Goal: Task Accomplishment & Management: Complete application form

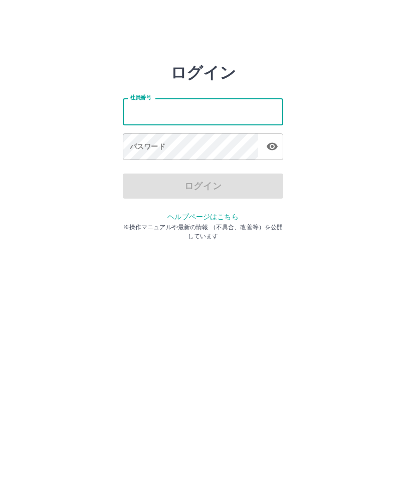
click at [161, 144] on div "パスワード パスワード" at bounding box center [203, 147] width 161 height 28
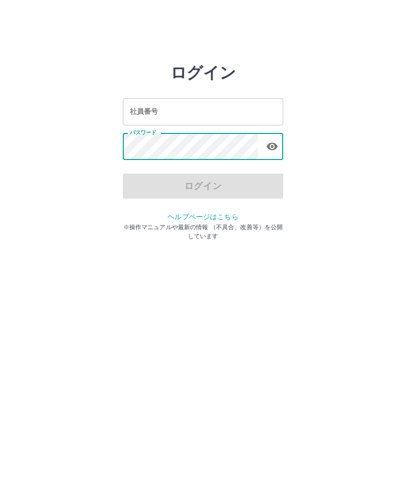
click at [146, 110] on div "社員番号 社員番号" at bounding box center [203, 111] width 161 height 27
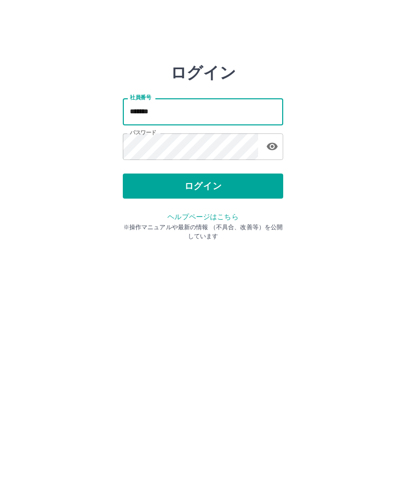
type input "*******"
click at [221, 183] on button "ログイン" at bounding box center [203, 186] width 161 height 25
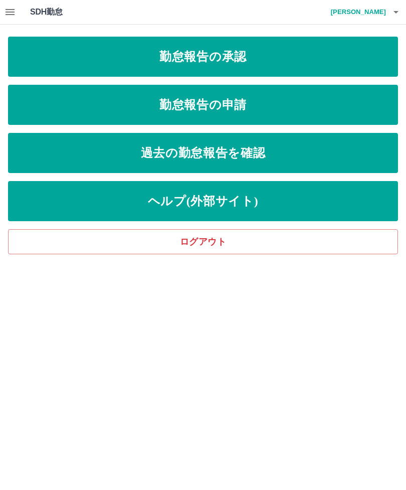
click at [277, 107] on link "勤怠報告の申請" at bounding box center [203, 105] width 390 height 40
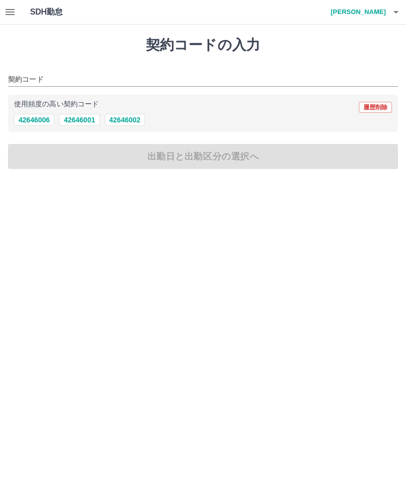
click at [134, 120] on button "42646002" at bounding box center [125, 120] width 40 height 12
type input "********"
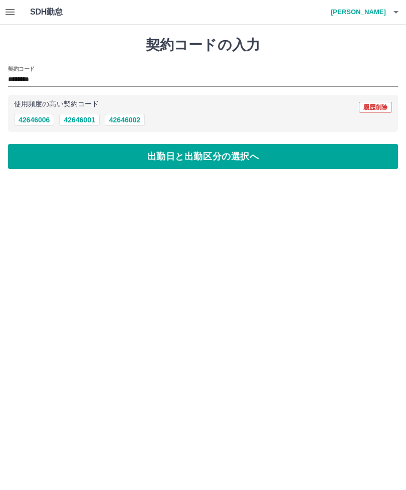
click at [200, 158] on button "出勤日と出勤区分の選択へ" at bounding box center [203, 156] width 390 height 25
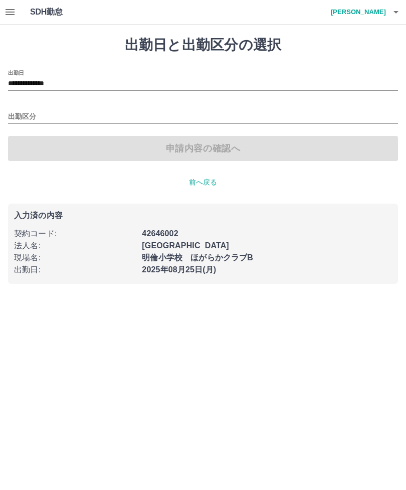
click at [32, 112] on input "出勤区分" at bounding box center [203, 117] width 390 height 13
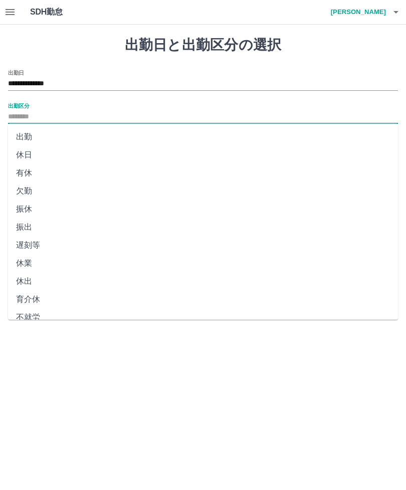
click at [38, 134] on li "出勤" at bounding box center [203, 137] width 390 height 18
type input "**"
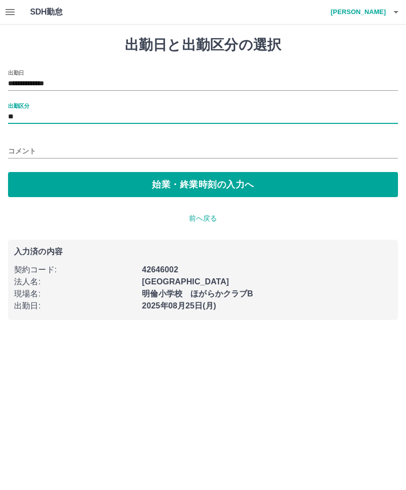
click at [215, 184] on button "始業・終業時刻の入力へ" at bounding box center [203, 184] width 390 height 25
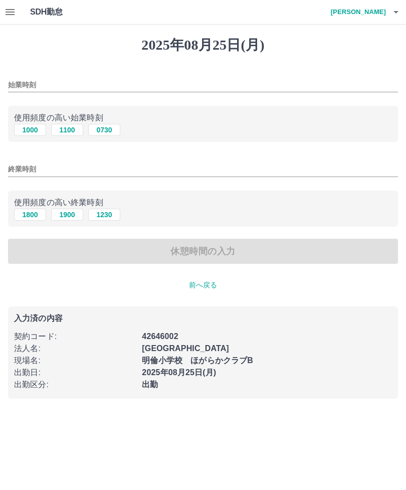
click at [52, 83] on input "始業時刻" at bounding box center [203, 85] width 390 height 15
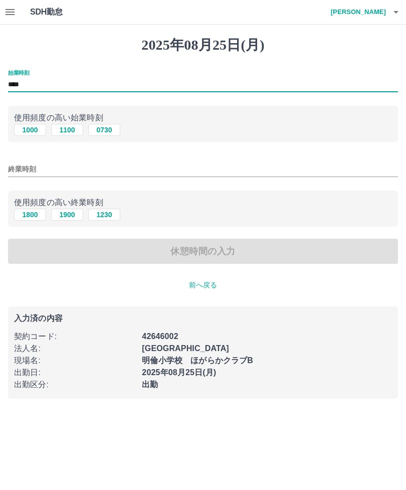
type input "****"
click at [38, 163] on input "終業時刻" at bounding box center [203, 169] width 390 height 15
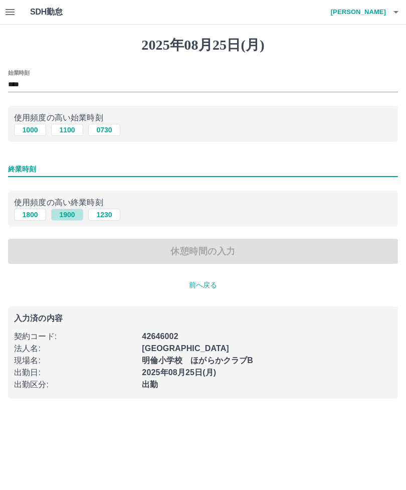
click at [73, 215] on button "1900" at bounding box center [67, 215] width 32 height 12
type input "****"
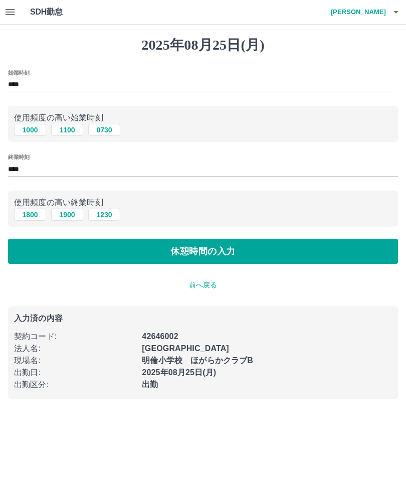
click at [149, 255] on button "休憩時間の入力" at bounding box center [203, 251] width 390 height 25
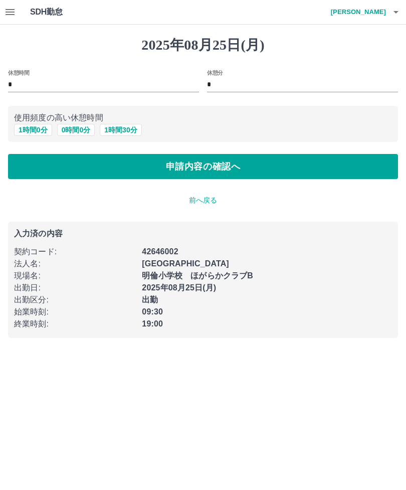
click at [42, 128] on button "1 時間 0 分" at bounding box center [33, 130] width 38 height 12
type input "*"
click at [191, 167] on button "申請内容の確認へ" at bounding box center [203, 166] width 390 height 25
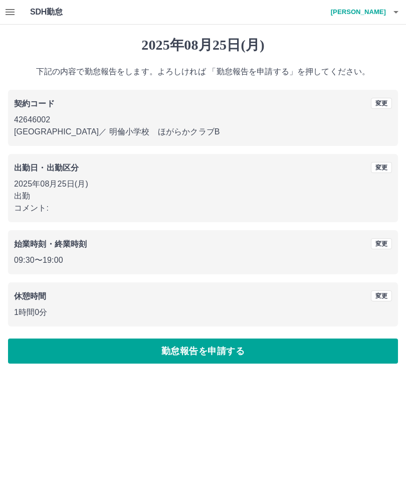
click at [260, 351] on button "勤怠報告を申請する" at bounding box center [203, 351] width 390 height 25
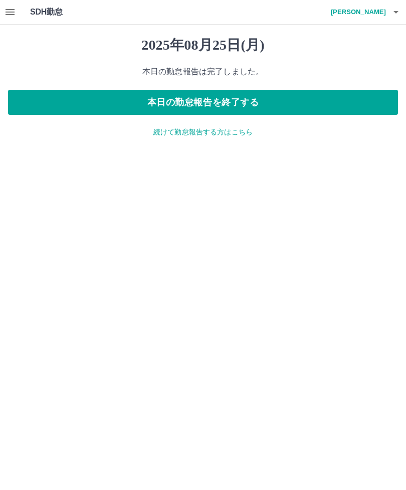
click at [311, 102] on button "本日の勤怠報告を終了する" at bounding box center [203, 102] width 390 height 25
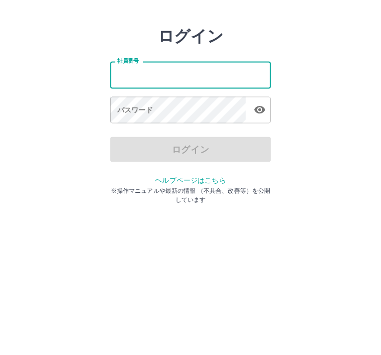
click at [247, 98] on input "社員番号" at bounding box center [190, 111] width 161 height 27
click at [339, 63] on div "ログイン 社員番号 社員番号 パスワード パスワード ログイン ヘルプページはこちら ※操作マニュアルや最新の情報 （不具合、改善等）を公開しています" at bounding box center [190, 143] width 381 height 161
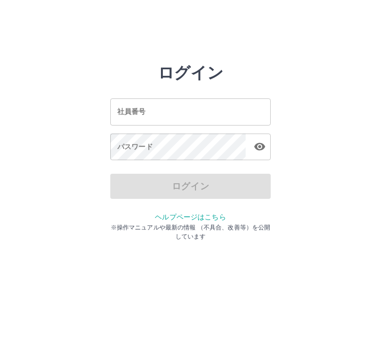
click at [249, 110] on input "社員番号" at bounding box center [190, 111] width 161 height 27
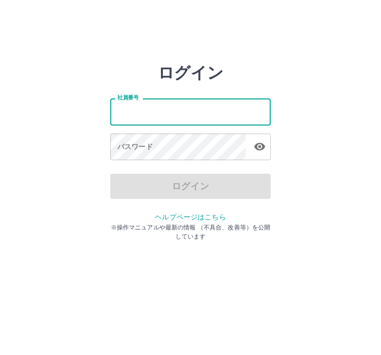
type input "*******"
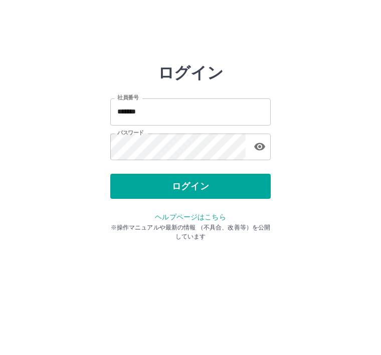
click at [234, 189] on button "ログイン" at bounding box center [190, 186] width 161 height 25
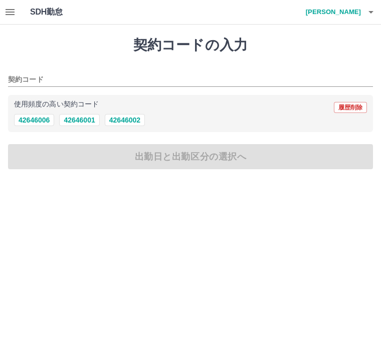
click at [130, 119] on button "42646002" at bounding box center [125, 120] width 40 height 12
type input "********"
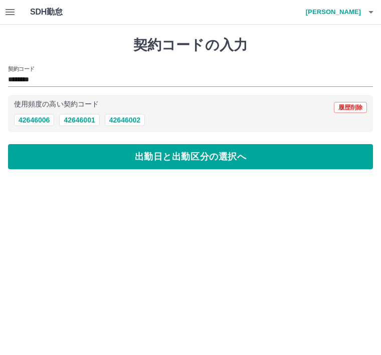
click at [135, 157] on button "出勤日と出勤区分の選択へ" at bounding box center [190, 156] width 365 height 25
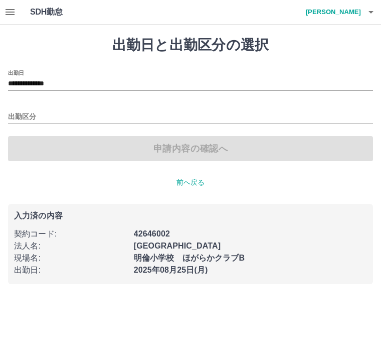
click at [91, 111] on input "出勤区分" at bounding box center [190, 117] width 365 height 13
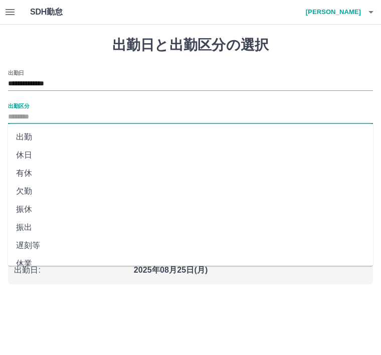
click at [28, 133] on li "出勤" at bounding box center [190, 137] width 365 height 18
type input "**"
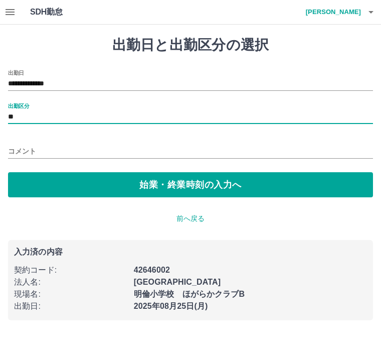
click at [140, 182] on button "始業・終業時刻の入力へ" at bounding box center [190, 184] width 365 height 25
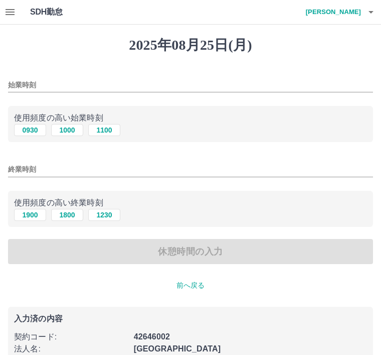
click at [90, 83] on input "始業時刻" at bounding box center [190, 85] width 365 height 15
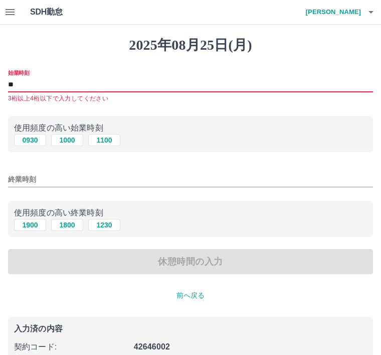
click at [74, 138] on button "1000" at bounding box center [67, 140] width 32 height 12
type input "****"
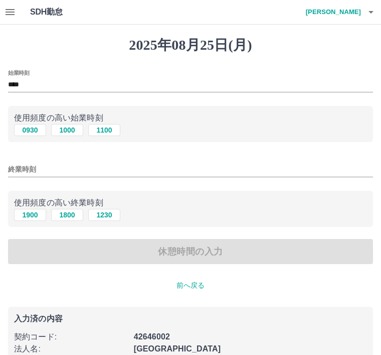
click at [36, 213] on button "1900" at bounding box center [30, 215] width 32 height 12
type input "****"
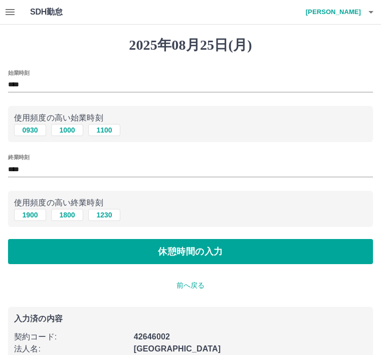
click at [205, 253] on button "休憩時間の入力" at bounding box center [190, 251] width 365 height 25
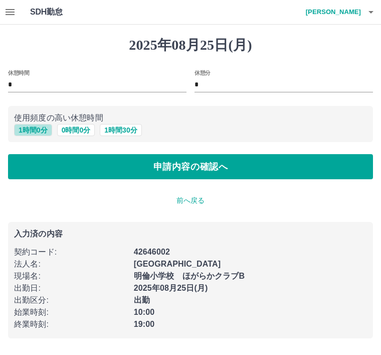
click at [37, 130] on button "1 時間 0 分" at bounding box center [33, 130] width 38 height 12
type input "*"
click at [192, 162] on button "申請内容の確認へ" at bounding box center [190, 166] width 365 height 25
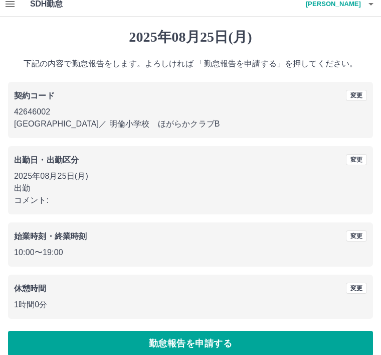
scroll to position [21, 0]
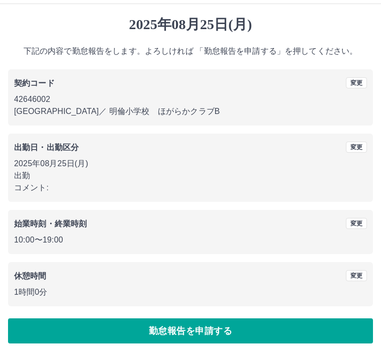
click at [227, 331] on button "勤怠報告を申請する" at bounding box center [190, 330] width 365 height 25
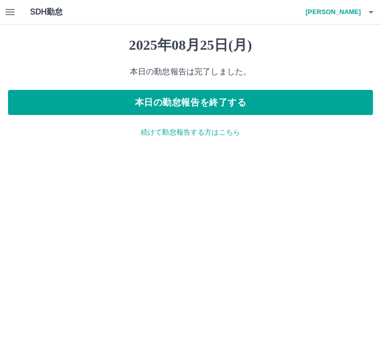
click at [260, 100] on button "本日の勤怠報告を終了する" at bounding box center [190, 102] width 365 height 25
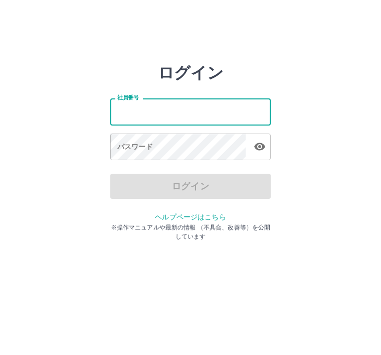
type input "*******"
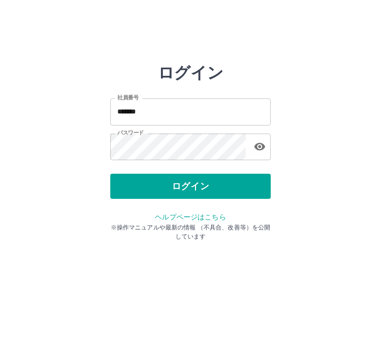
click at [261, 191] on button "ログイン" at bounding box center [190, 186] width 161 height 25
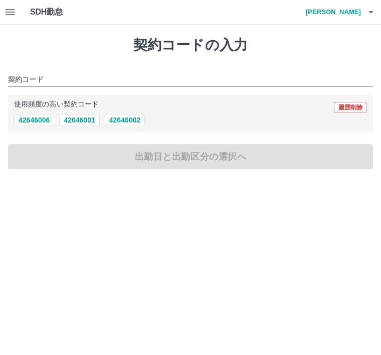
click at [133, 120] on button "42646002" at bounding box center [125, 120] width 40 height 12
type input "********"
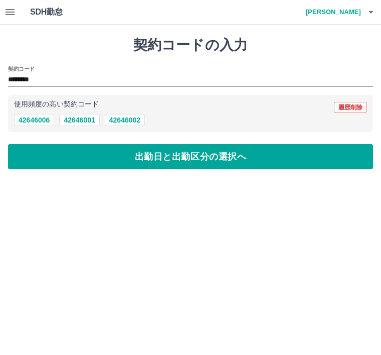
click at [160, 156] on button "出勤日と出勤区分の選択へ" at bounding box center [190, 156] width 365 height 25
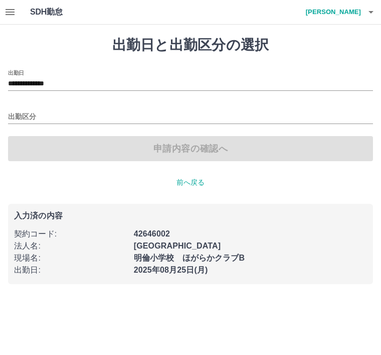
click at [119, 111] on input "出勤区分" at bounding box center [190, 117] width 365 height 13
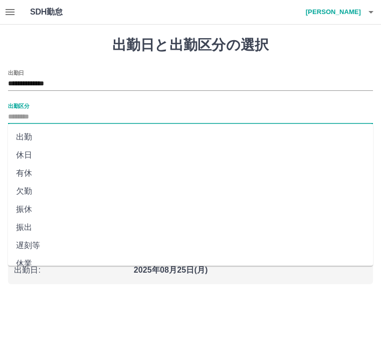
click at [29, 136] on li "出勤" at bounding box center [190, 137] width 365 height 18
type input "**"
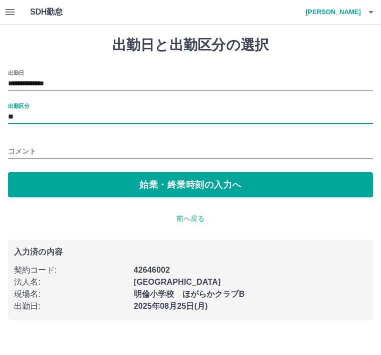
click at [186, 185] on button "始業・終業時刻の入力へ" at bounding box center [190, 184] width 365 height 25
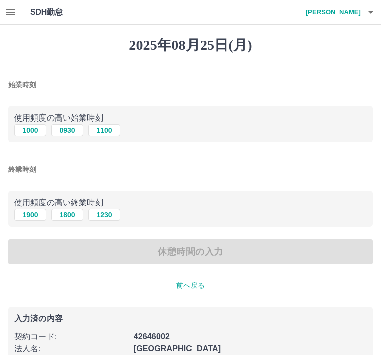
click at [33, 132] on button "1000" at bounding box center [30, 130] width 32 height 12
type input "****"
click at [180, 165] on input "終業時刻" at bounding box center [190, 169] width 365 height 15
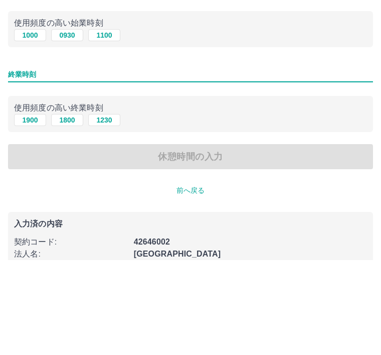
click at [28, 209] on button "1900" at bounding box center [30, 215] width 32 height 12
type input "****"
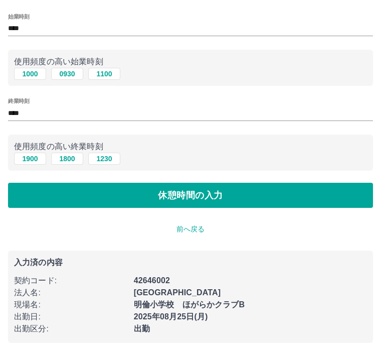
click at [173, 195] on button "休憩時間の入力" at bounding box center [190, 195] width 365 height 25
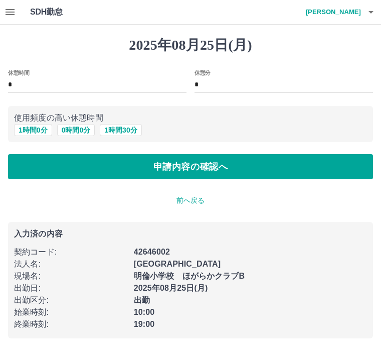
click at [26, 128] on button "1 時間 0 分" at bounding box center [33, 130] width 38 height 12
type input "*"
click at [221, 165] on button "申請内容の確認へ" at bounding box center [190, 166] width 365 height 25
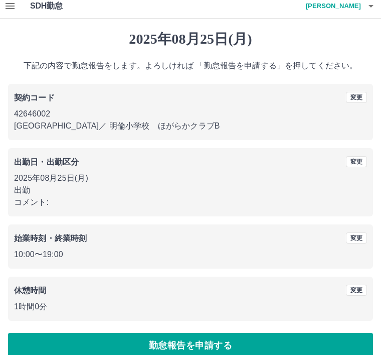
scroll to position [21, 0]
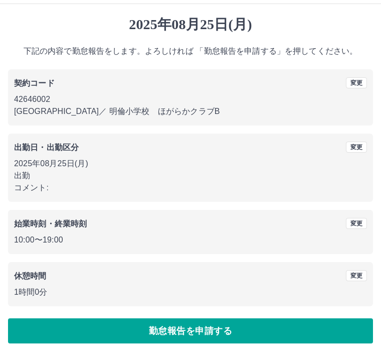
click at [229, 333] on button "勤怠報告を申請する" at bounding box center [190, 330] width 365 height 25
click at [244, 333] on button "勤怠報告を申請する" at bounding box center [190, 330] width 365 height 25
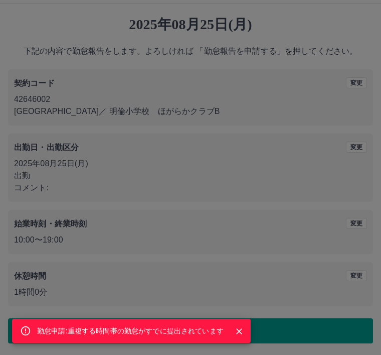
click at [238, 334] on icon "Close" at bounding box center [239, 331] width 10 height 10
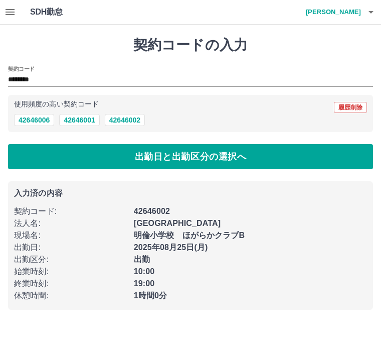
click at [374, 10] on icon "button" at bounding box center [371, 12] width 12 height 12
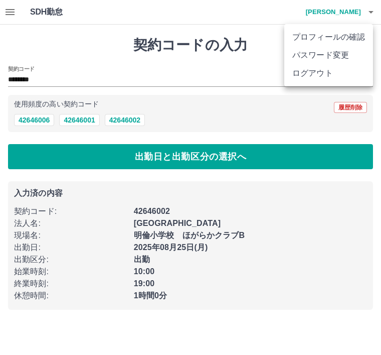
click at [335, 74] on li "ログアウト" at bounding box center [328, 73] width 89 height 18
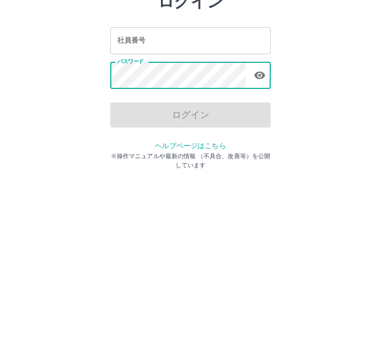
click at [141, 98] on div "社員番号 社員番号" at bounding box center [190, 111] width 161 height 27
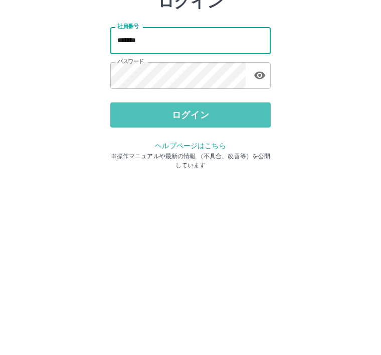
type input "*******"
click at [196, 174] on button "ログイン" at bounding box center [190, 186] width 161 height 25
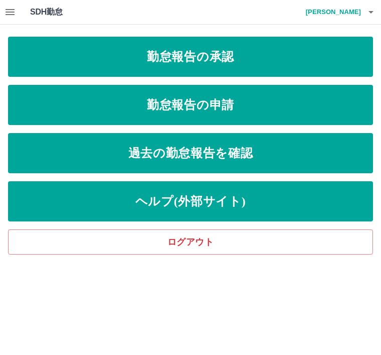
click at [260, 53] on link "勤怠報告の承認" at bounding box center [190, 57] width 365 height 40
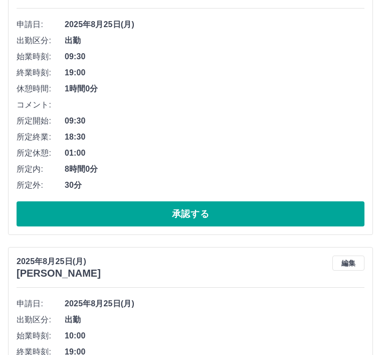
scroll to position [150, 0]
click at [220, 207] on button "承認する" at bounding box center [191, 213] width 348 height 25
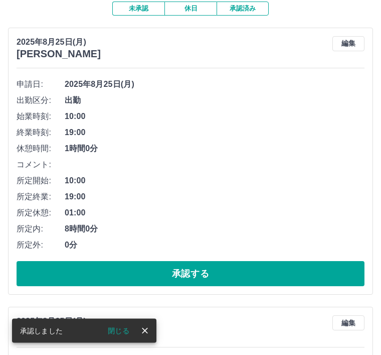
scroll to position [91, 0]
click at [235, 268] on button "承認する" at bounding box center [191, 273] width 348 height 25
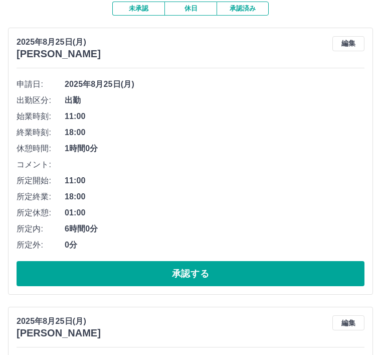
click at [246, 270] on button "承認する" at bounding box center [191, 273] width 348 height 25
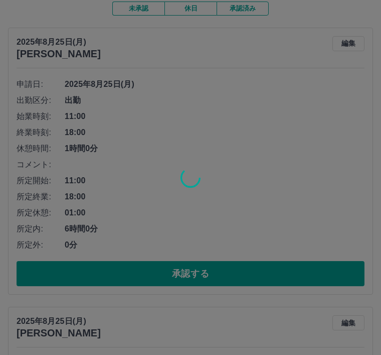
scroll to position [9, 0]
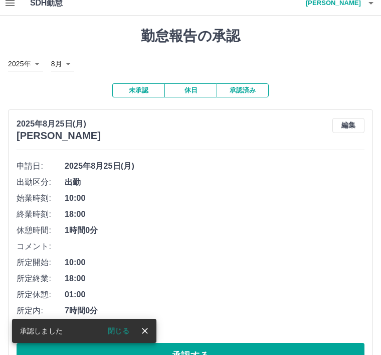
click at [237, 350] on button "承認する" at bounding box center [191, 355] width 348 height 25
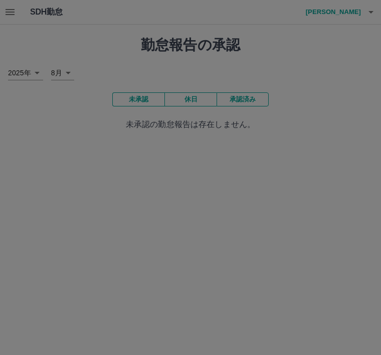
scroll to position [0, 0]
